Goal: Information Seeking & Learning: Find specific fact

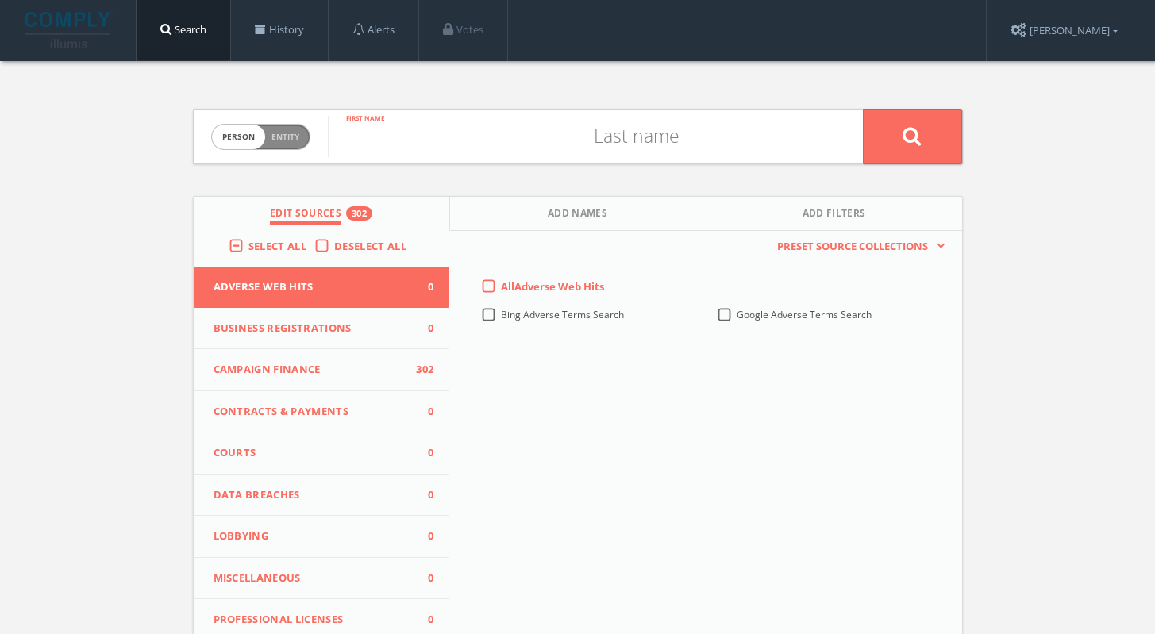
click at [399, 134] on input "text" at bounding box center [452, 136] width 248 height 41
type input "[PERSON_NAME]"
click at [588, 143] on input "text" at bounding box center [699, 136] width 248 height 41
type input "[PERSON_NAME]"
click at [863, 109] on button at bounding box center [912, 137] width 99 height 56
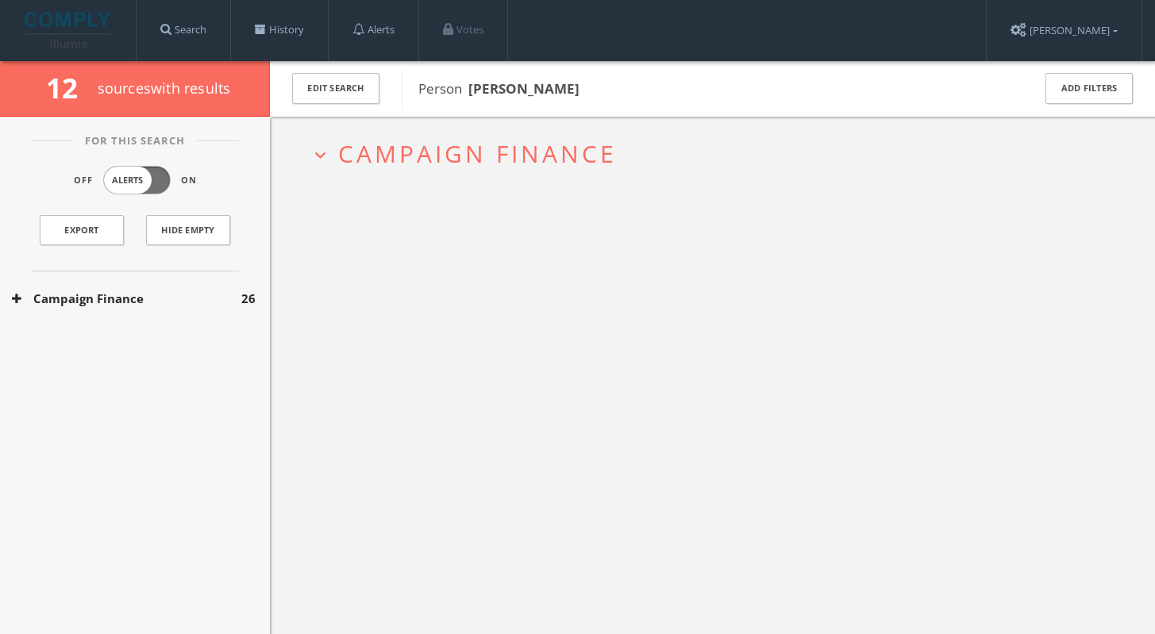
click at [207, 288] on div "Campaign Finance 26" at bounding box center [135, 298] width 270 height 55
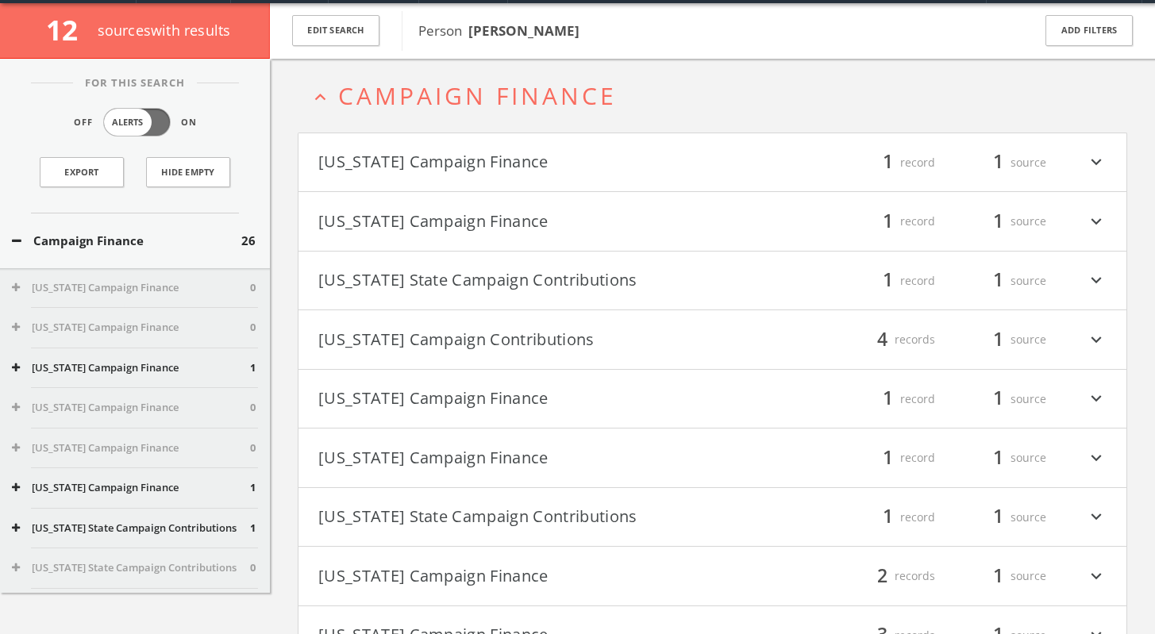
scroll to position [61, 0]
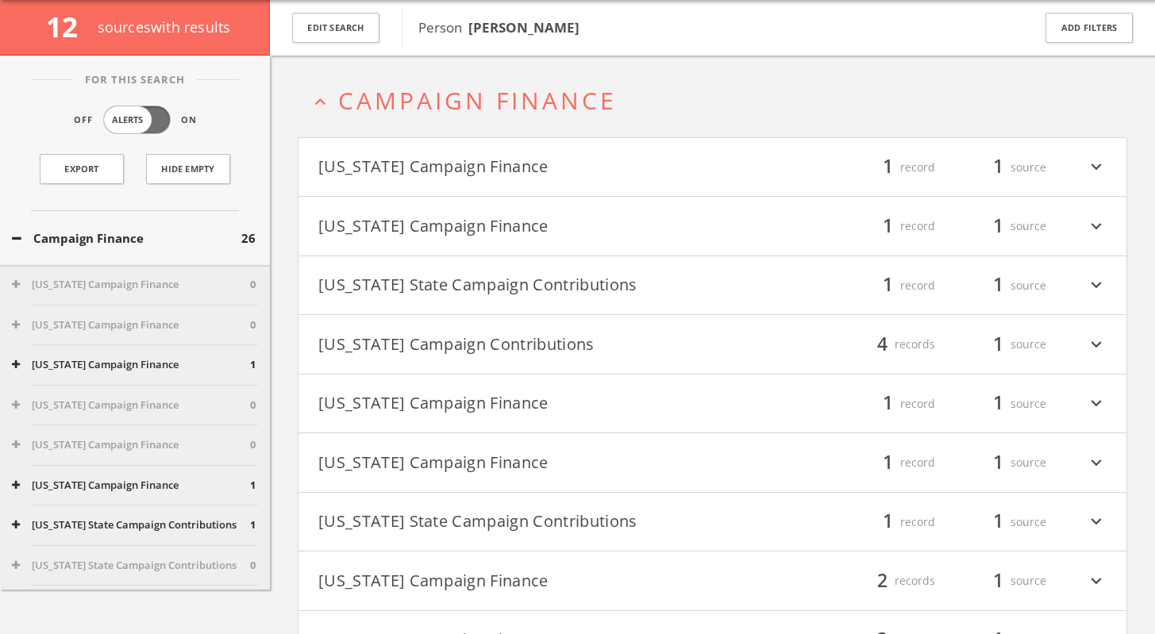
click at [1102, 168] on icon "expand_more" at bounding box center [1096, 167] width 21 height 27
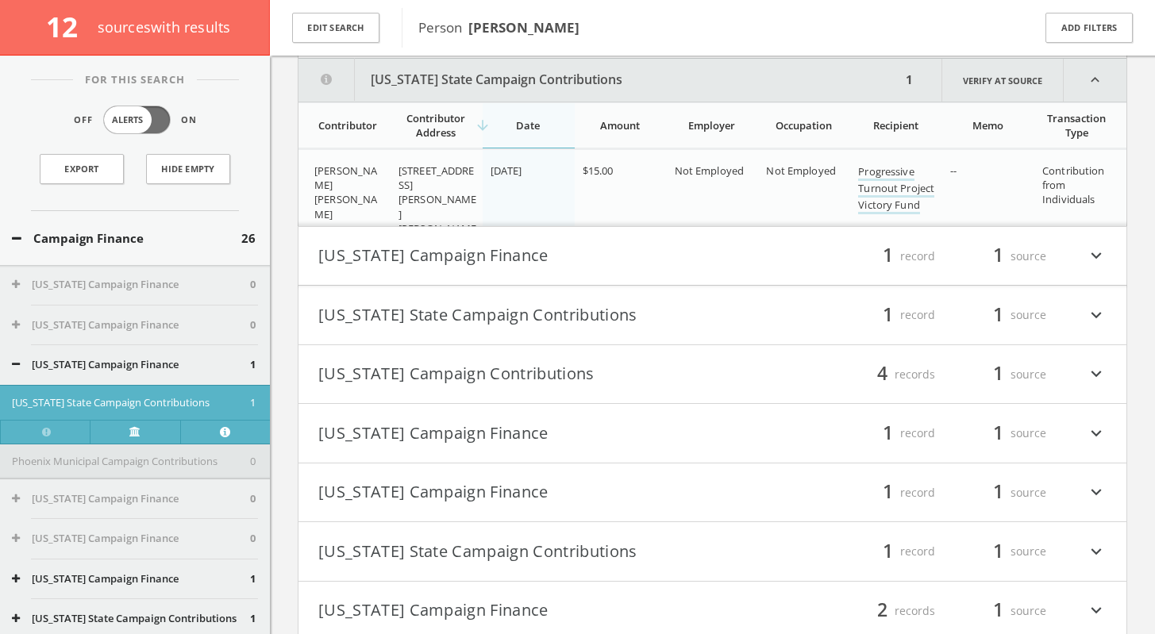
scroll to position [202, 0]
click at [1102, 248] on icon "expand_more" at bounding box center [1096, 253] width 21 height 27
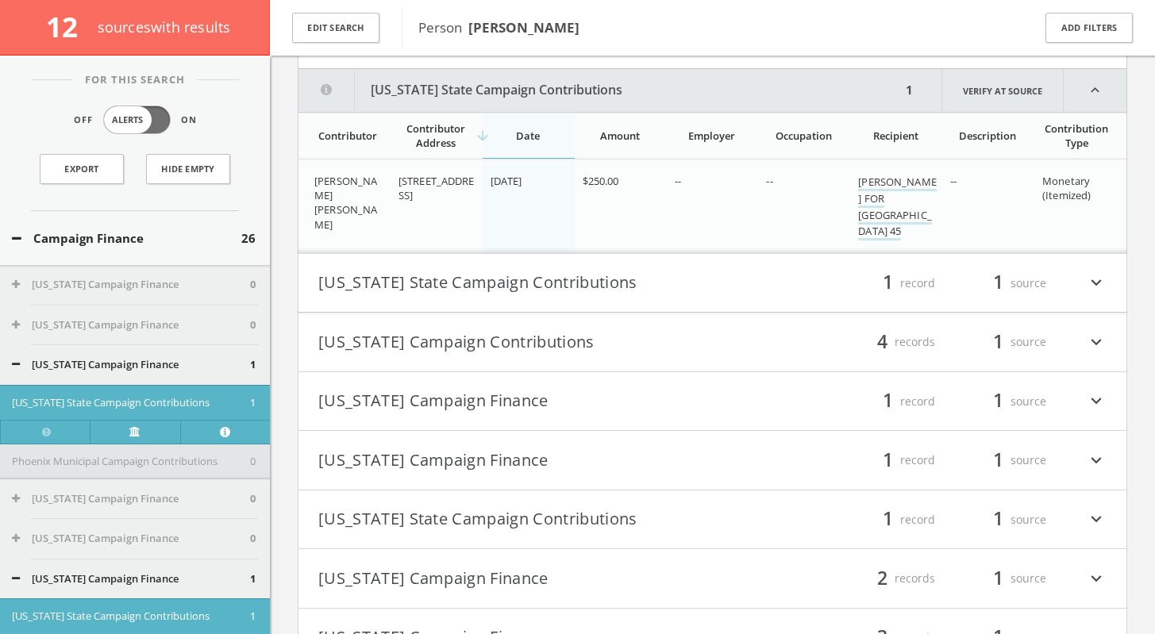
scroll to position [430, 0]
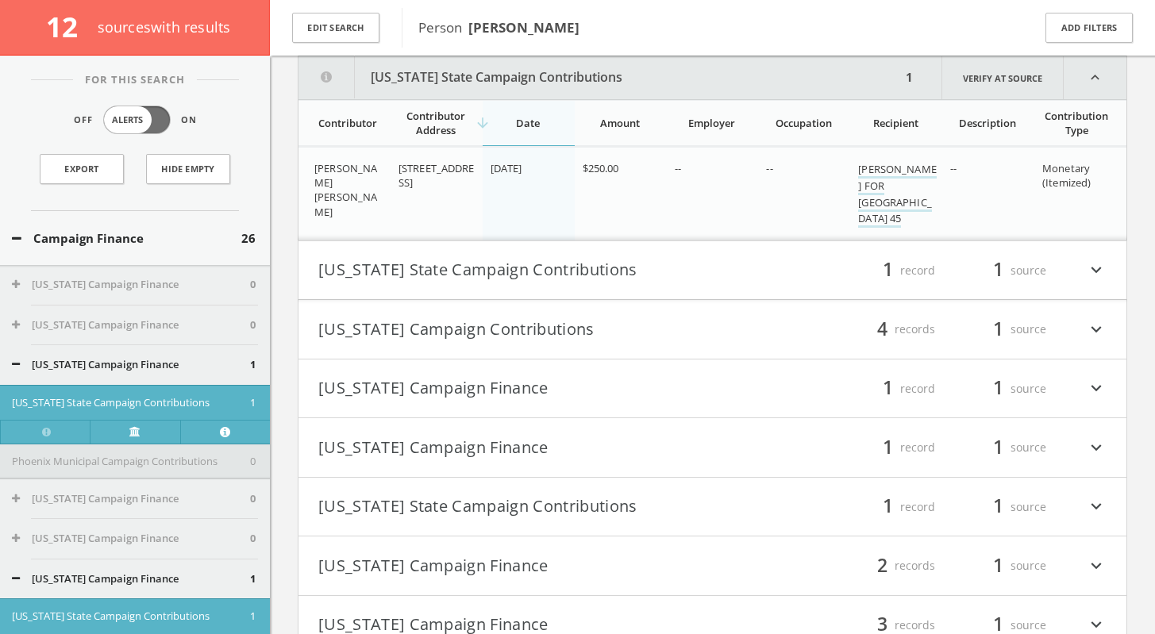
click at [1100, 324] on icon "expand_more" at bounding box center [1096, 329] width 21 height 27
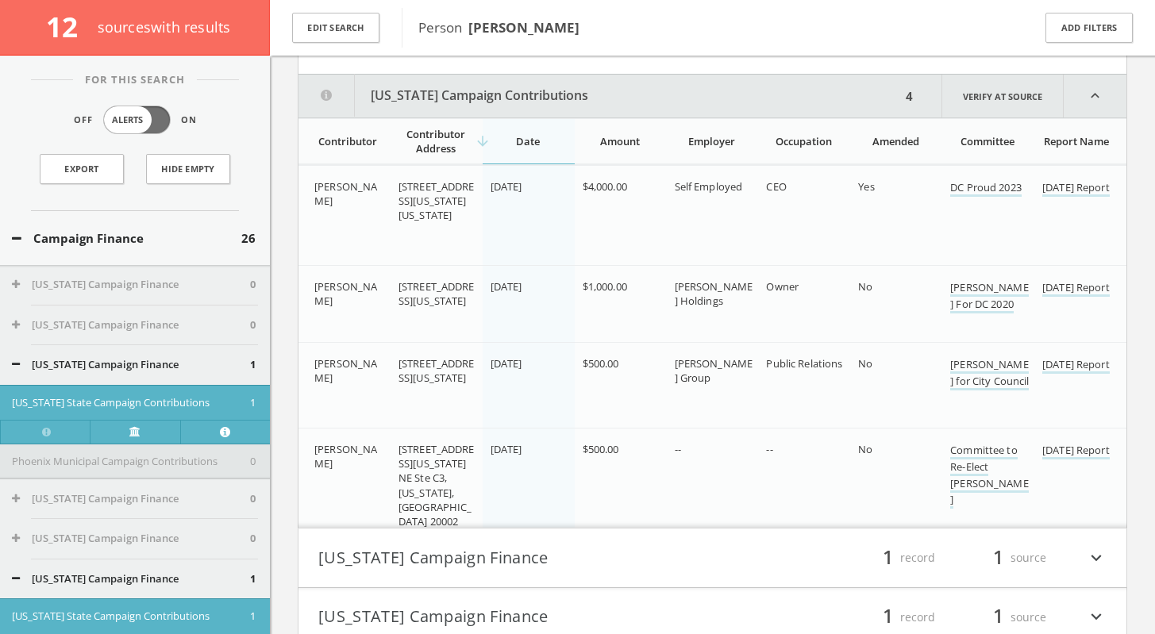
scroll to position [733, 0]
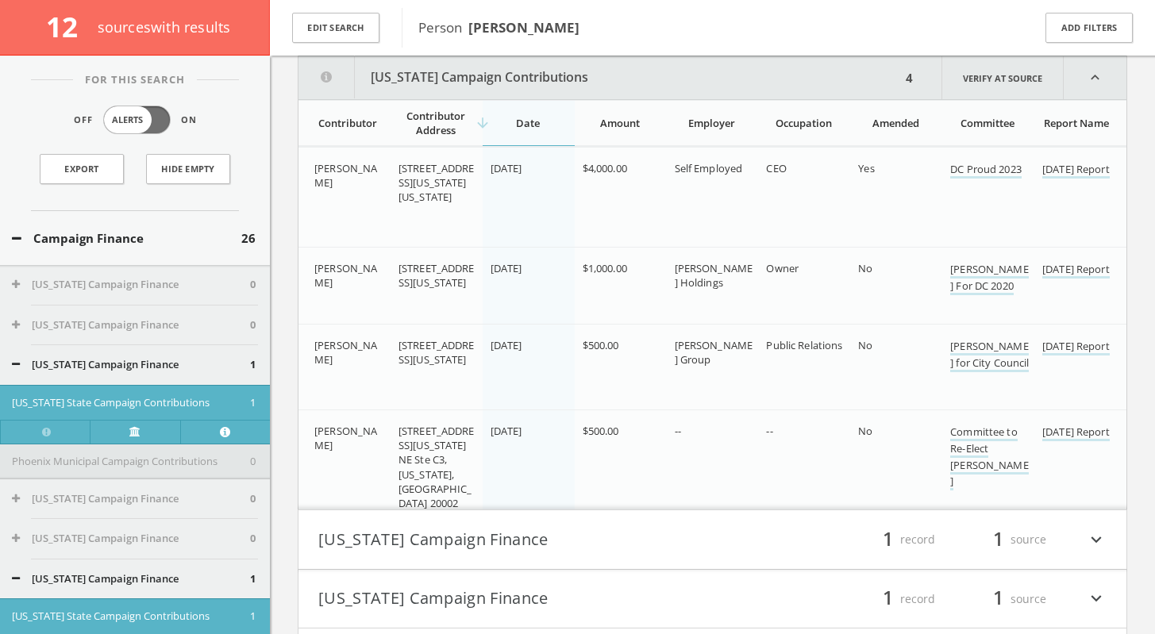
click at [603, 461] on td "$500.00" at bounding box center [621, 467] width 92 height 114
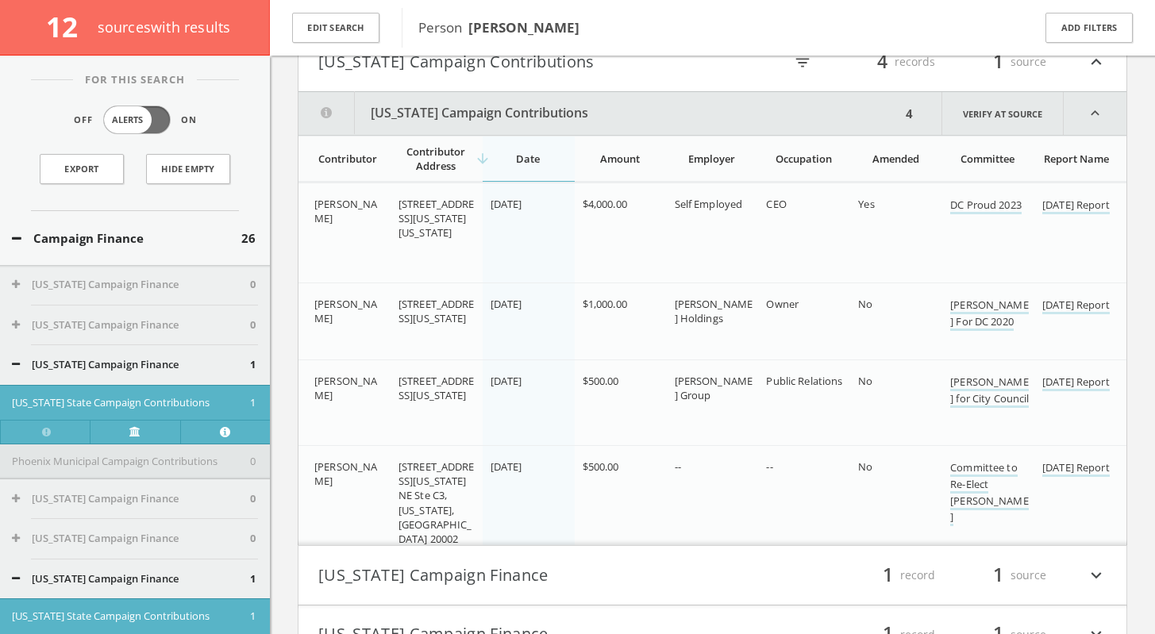
scroll to position [699, 0]
drag, startPoint x: 1006, startPoint y: 114, endPoint x: 685, endPoint y: 10, distance: 338.1
click at [0, 0] on div "12 source s with results Edit Search Person [PERSON_NAME] Add Filters For This …" at bounding box center [577, 202] width 1155 height 1680
